Goal: Entertainment & Leisure: Browse casually

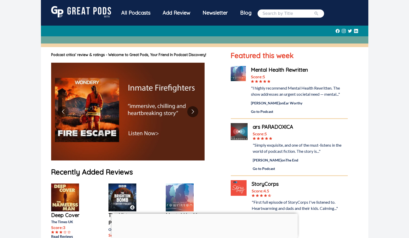
click at [130, 12] on div "All Podcasts" at bounding box center [135, 12] width 41 height 13
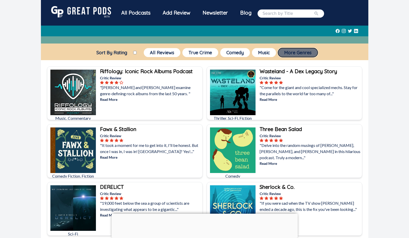
click at [306, 53] on button "More Genres" at bounding box center [298, 52] width 40 height 9
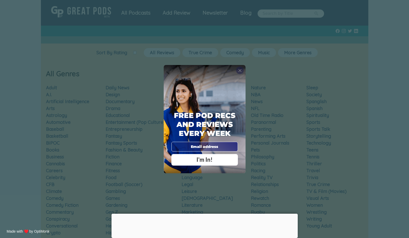
click at [240, 71] on span "X" at bounding box center [240, 70] width 4 height 5
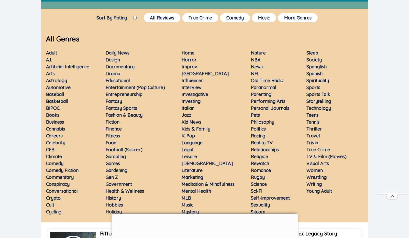
scroll to position [38, 0]
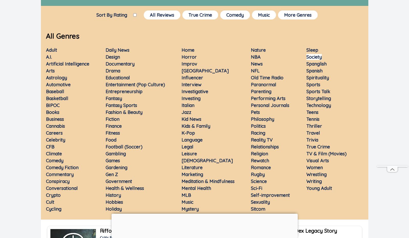
click at [316, 56] on link "Society" at bounding box center [314, 57] width 15 height 6
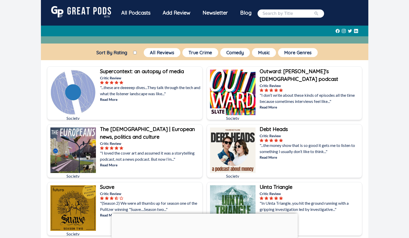
click at [135, 53] on input "Sort By Rating" at bounding box center [134, 52] width 3 height 3
checkbox input "true"
